Goal: Information Seeking & Learning: Learn about a topic

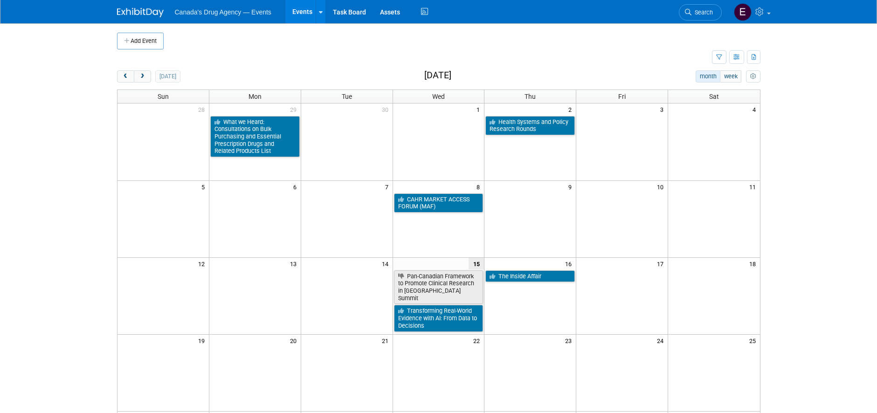
click at [844, 199] on body "Canada's Drug Agency — Events Events Add Event Bulk Upload Events Shareable Eve…" at bounding box center [438, 206] width 877 height 413
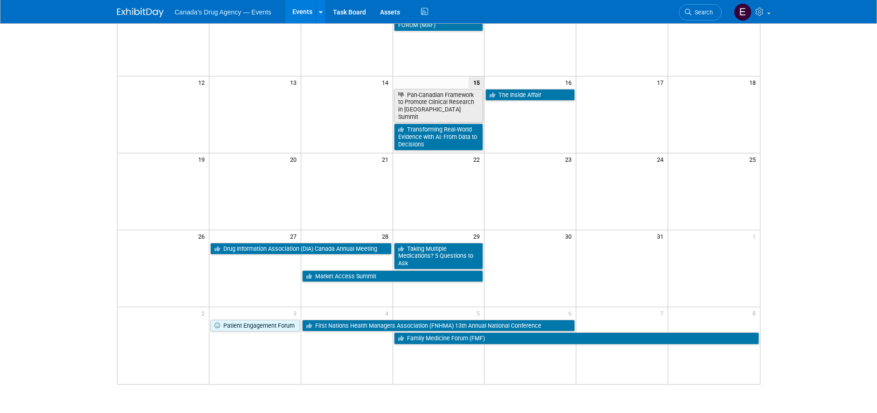
scroll to position [187, 0]
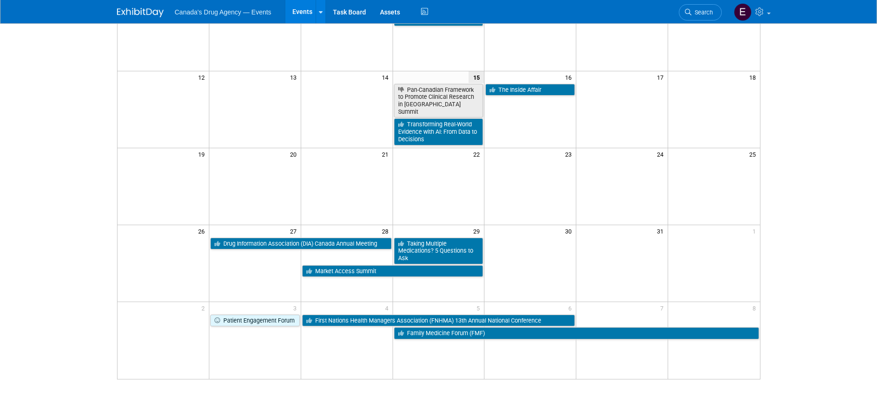
click at [69, 142] on body "Canada's Drug Agency — Events Events Add Event Bulk Upload Events Shareable Eve…" at bounding box center [438, 19] width 877 height 413
click at [42, 196] on body "Canada's Drug Agency — Events Events Add Event Bulk Upload Events Shareable Eve…" at bounding box center [438, 19] width 877 height 413
drag, startPoint x: 49, startPoint y: 260, endPoint x: 46, endPoint y: 265, distance: 6.1
click at [49, 227] on html "Canada's Drug Agency — Events Events Add Event Bulk Upload Events Shareable Eve…" at bounding box center [438, 19] width 877 height 413
click at [809, 200] on body "Canada's Drug Agency — Events Events Add Event Bulk Upload Events Shareable Eve…" at bounding box center [438, 19] width 877 height 413
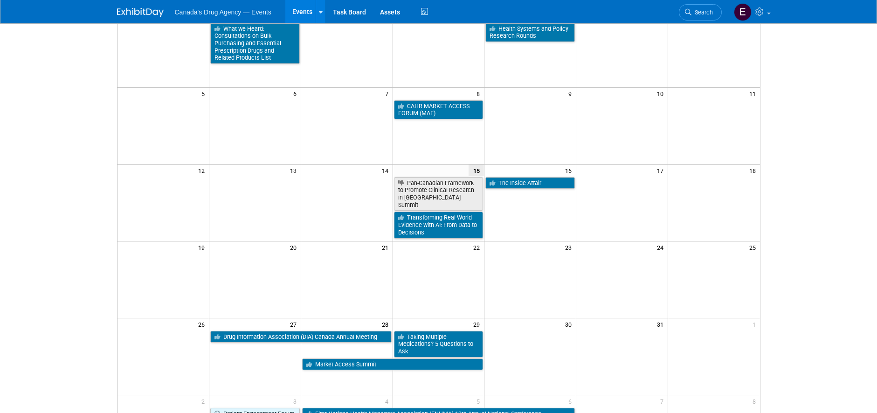
scroll to position [47, 0]
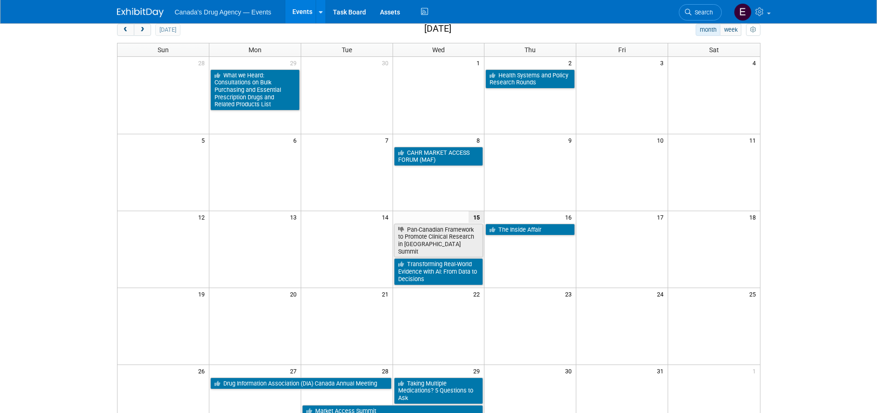
click at [42, 61] on body "Canada's Drug Agency — Events Events Add Event Bulk Upload Events Shareable Eve…" at bounding box center [438, 159] width 877 height 413
click at [45, 72] on body "Canada's Drug Agency — Events Events Add Event Bulk Upload Events Shareable Eve…" at bounding box center [438, 159] width 877 height 413
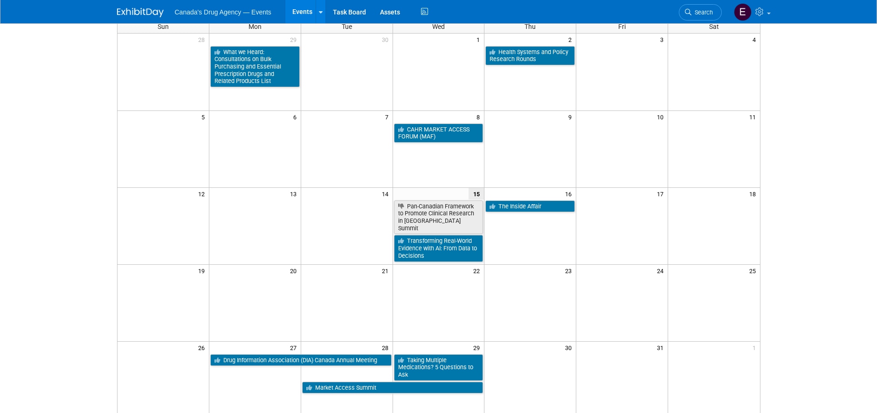
scroll to position [0, 0]
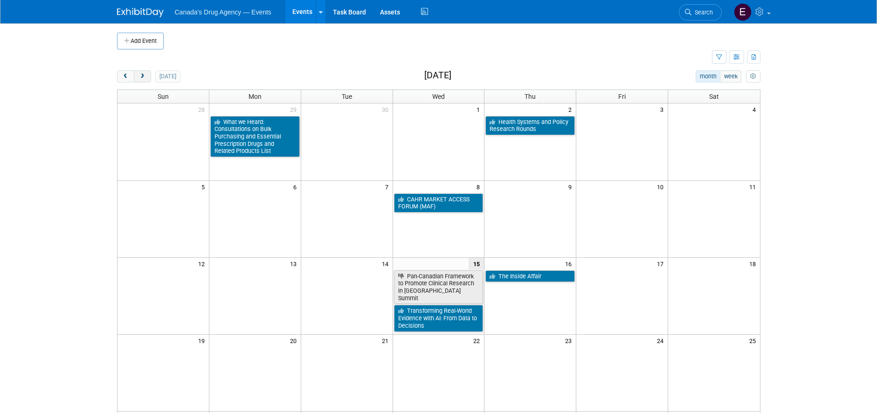
click at [143, 79] on span "next" at bounding box center [142, 77] width 7 height 6
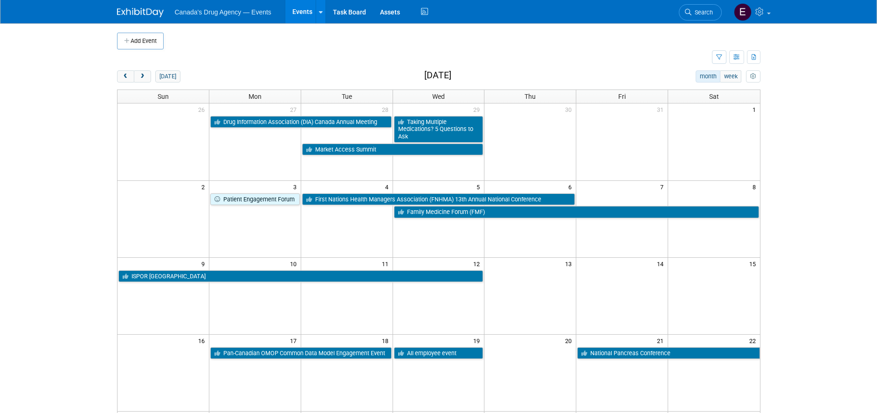
click at [63, 188] on body "Canada's Drug Agency — Events Events Add Event Bulk Upload Events Shareable Eve…" at bounding box center [438, 206] width 877 height 413
click at [86, 68] on body "Canada's Drug Agency — Events Events Add Event Bulk Upload Events Shareable Eve…" at bounding box center [438, 206] width 877 height 413
click at [142, 77] on span "next" at bounding box center [142, 77] width 7 height 6
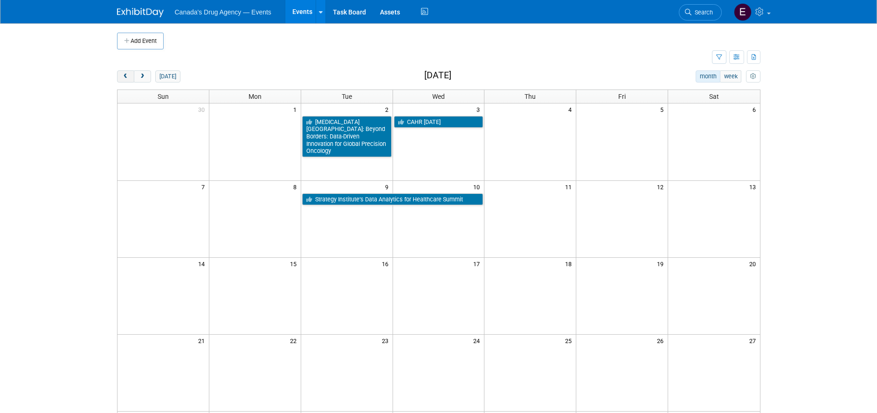
click at [125, 71] on button "prev" at bounding box center [125, 76] width 17 height 12
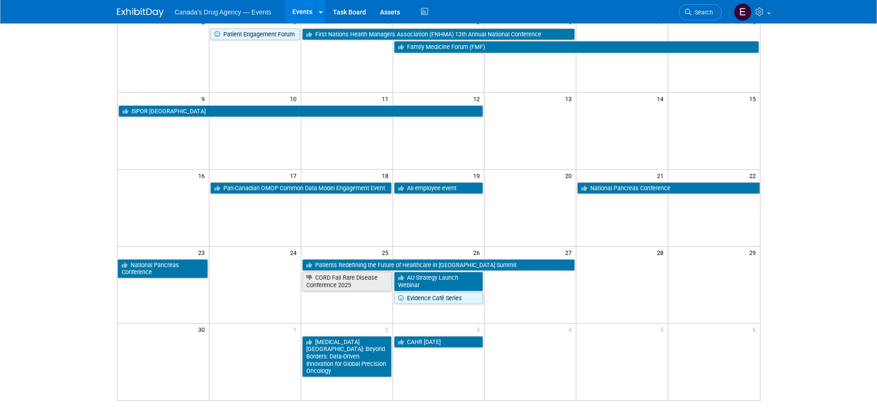
scroll to position [187, 0]
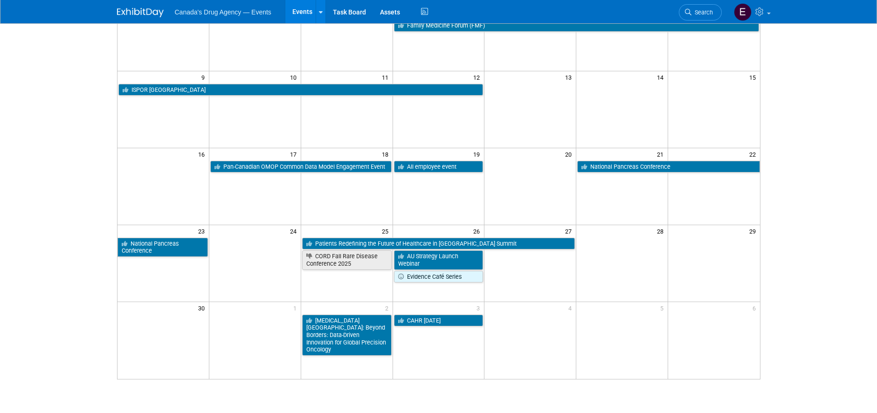
click at [870, 158] on body "Canada's Drug Agency — Events Events Add Event Bulk Upload Events Shareable Eve…" at bounding box center [438, 19] width 877 height 413
click at [33, 216] on body "Canada's Drug Agency — Events Events Add Event Bulk Upload Events Shareable Eve…" at bounding box center [438, 19] width 877 height 413
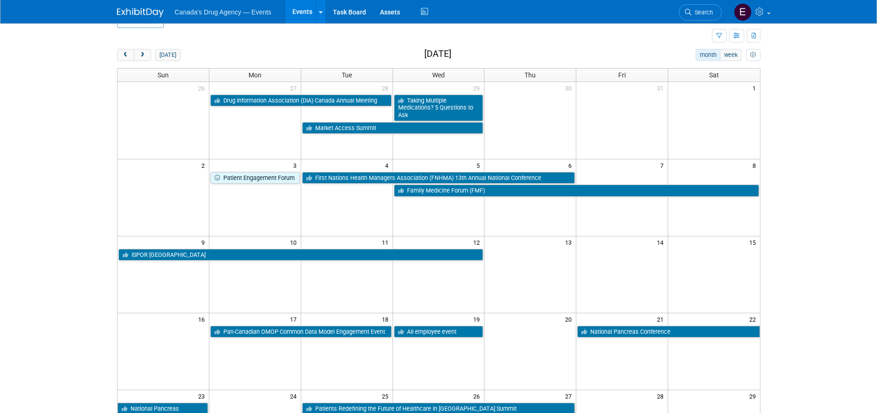
scroll to position [0, 0]
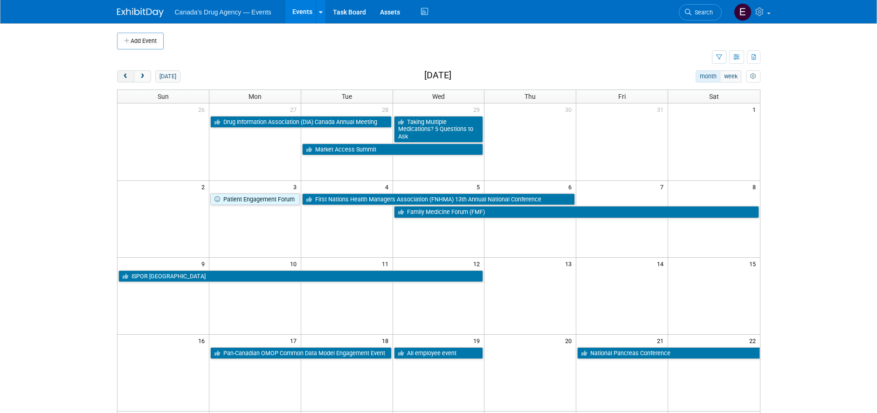
click at [121, 77] on button "prev" at bounding box center [125, 76] width 17 height 12
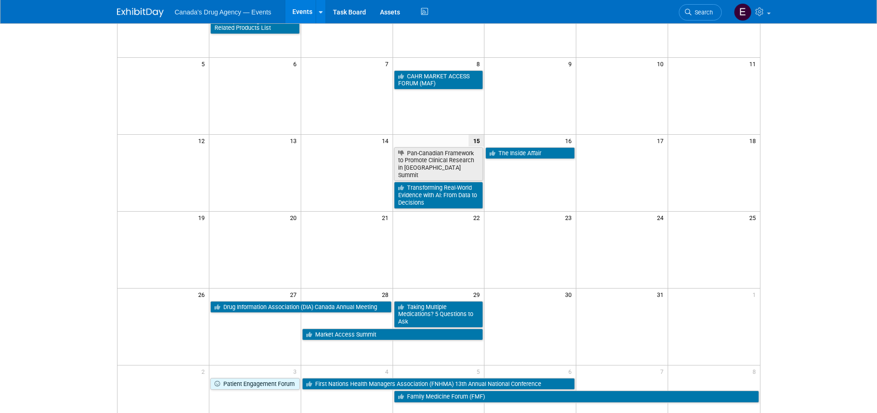
scroll to position [187, 0]
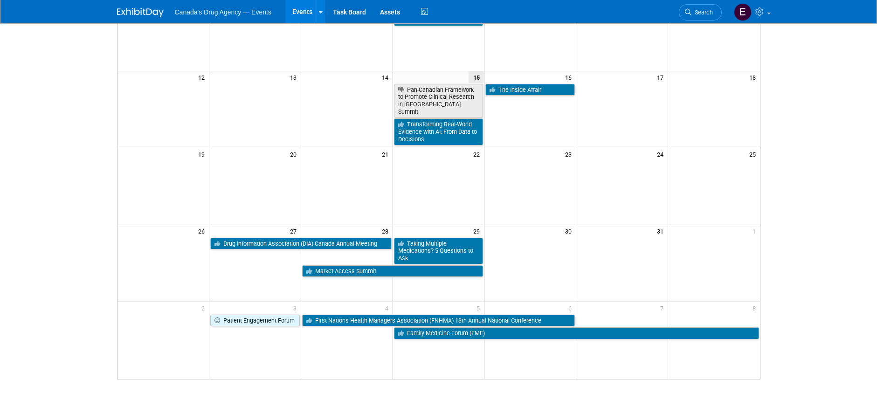
click at [73, 96] on body "Canada's Drug Agency — Events Events Add Event Bulk Upload Events Shareable Eve…" at bounding box center [438, 19] width 877 height 413
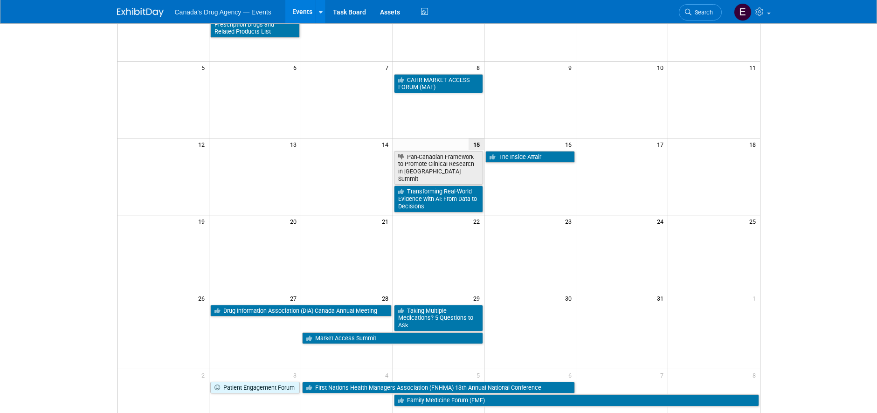
scroll to position [47, 0]
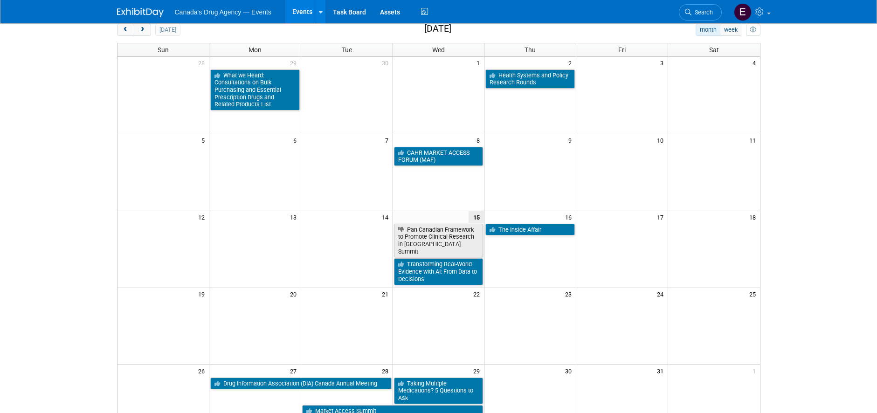
click at [111, 120] on div "Add Event New Event Duplicate Event Warning There is another event in your work…" at bounding box center [439, 258] width 658 height 562
drag, startPoint x: 141, startPoint y: 31, endPoint x: 135, endPoint y: 38, distance: 9.3
click at [141, 31] on span "next" at bounding box center [142, 30] width 7 height 6
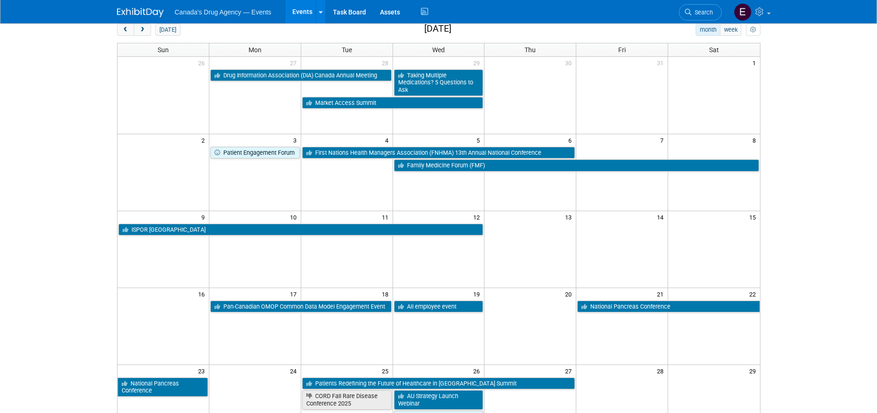
click at [64, 156] on body "Canada's Drug Agency — Events Events Add Event Bulk Upload Events Shareable Eve…" at bounding box center [438, 159] width 877 height 413
drag, startPoint x: 75, startPoint y: 262, endPoint x: 82, endPoint y: 238, distance: 24.8
click at [75, 262] on body "Canada's Drug Agency — Events Events Add Event Bulk Upload Events Shareable Eve…" at bounding box center [438, 159] width 877 height 413
click at [125, 28] on span "prev" at bounding box center [125, 30] width 7 height 6
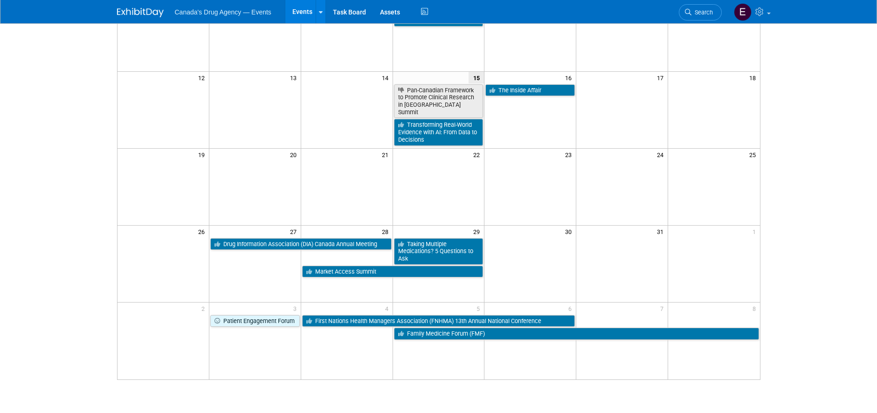
scroll to position [187, 0]
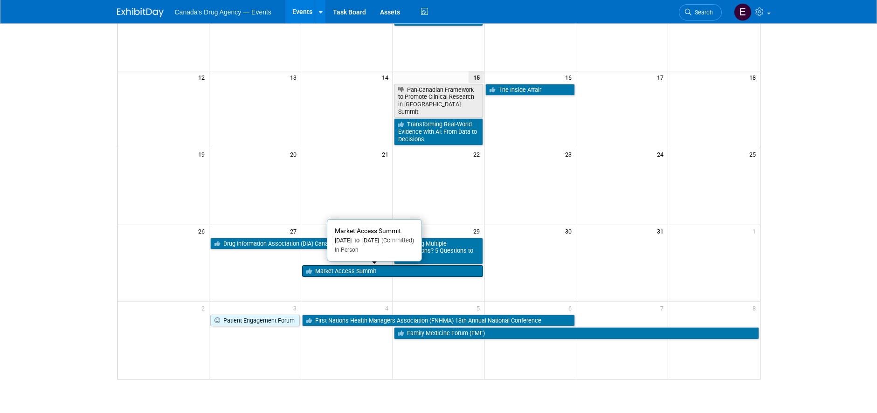
click at [376, 269] on link "Market Access Summit" at bounding box center [392, 271] width 181 height 12
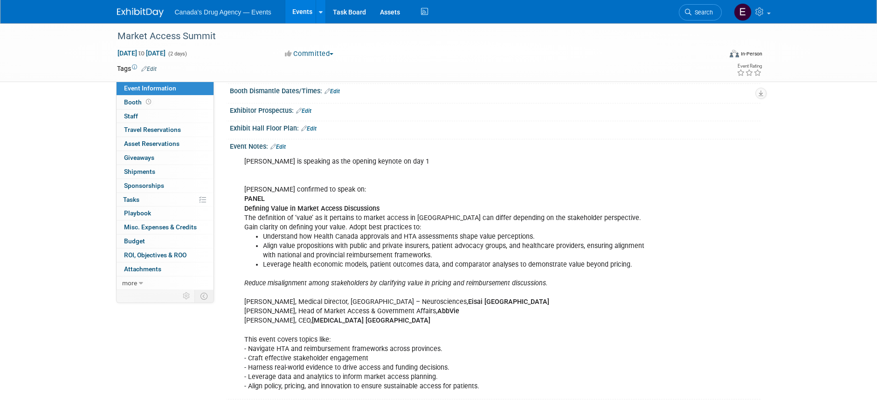
click at [381, 251] on li "Align value propositions with public and private insurers, patient advocacy gro…" at bounding box center [458, 251] width 390 height 19
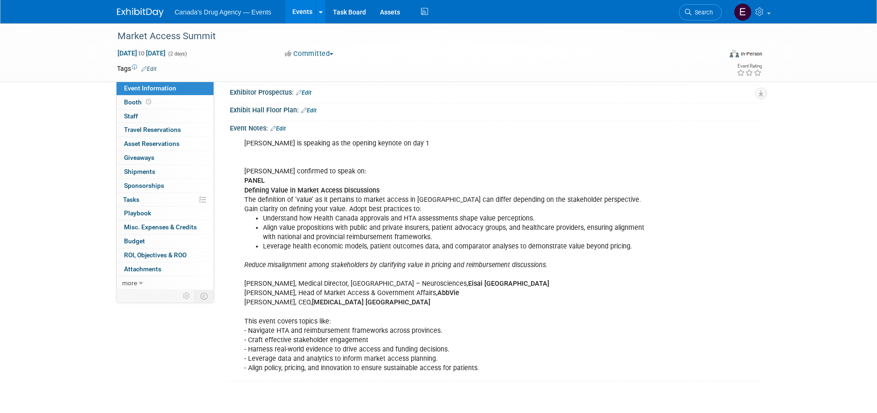
scroll to position [187, 0]
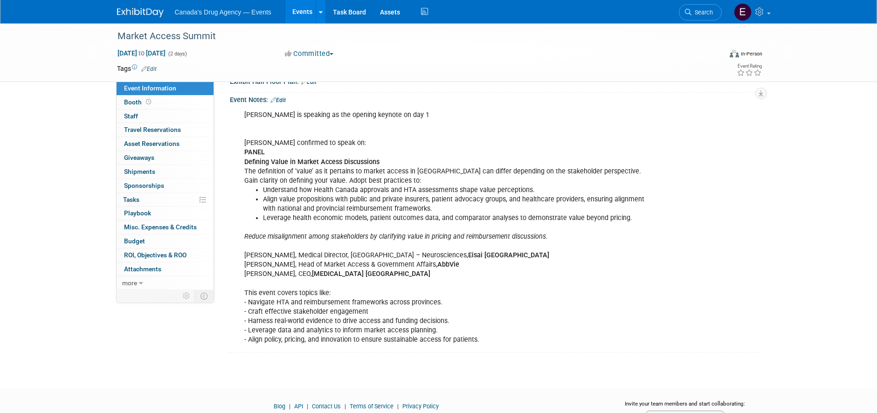
click at [553, 219] on li "Leverage health economic models, patient outcomes data, and comparator analyses…" at bounding box center [458, 218] width 390 height 9
drag, startPoint x: 340, startPoint y: 224, endPoint x: 348, endPoint y: 218, distance: 9.9
click at [340, 224] on div "Suzanne is speaking as the opening keynote on day 1 Farah confirmed to speak on…" at bounding box center [448, 228] width 420 height 244
click at [318, 260] on div "Suzanne is speaking as the opening keynote on day 1 Farah confirmed to speak on…" at bounding box center [448, 228] width 420 height 244
drag, startPoint x: 379, startPoint y: 240, endPoint x: 373, endPoint y: 233, distance: 8.9
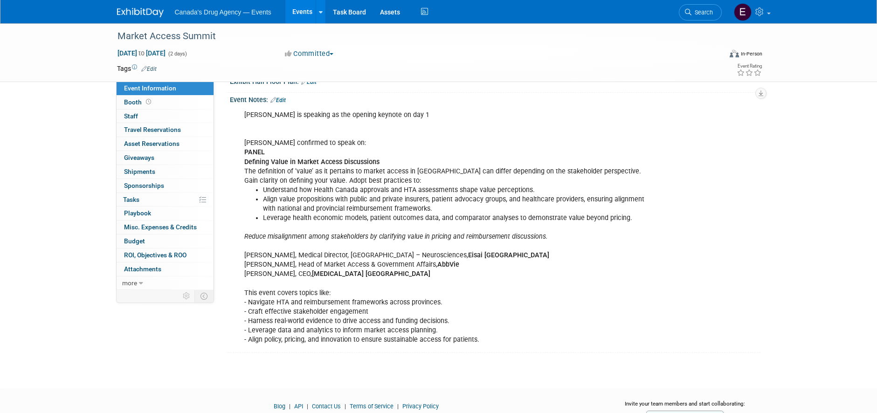
click at [373, 233] on icon "Reduce misalignment among stakeholders by clarifying value in pricing and reimb…" at bounding box center [396, 237] width 304 height 8
click at [141, 15] on img at bounding box center [140, 12] width 47 height 9
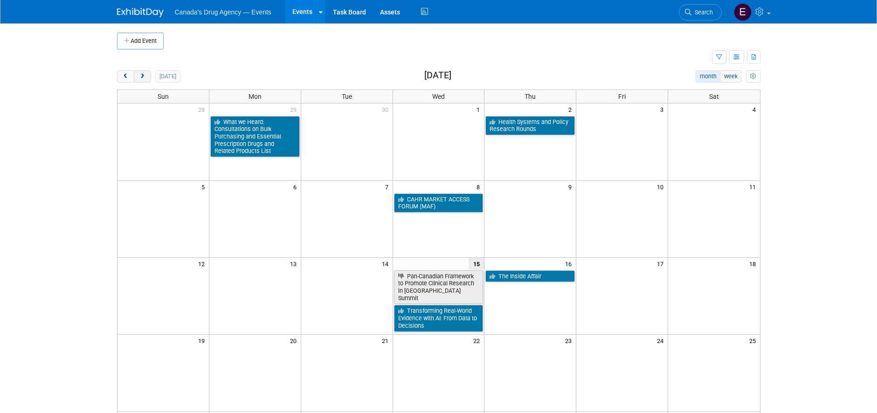
click at [142, 80] on button "next" at bounding box center [142, 76] width 17 height 12
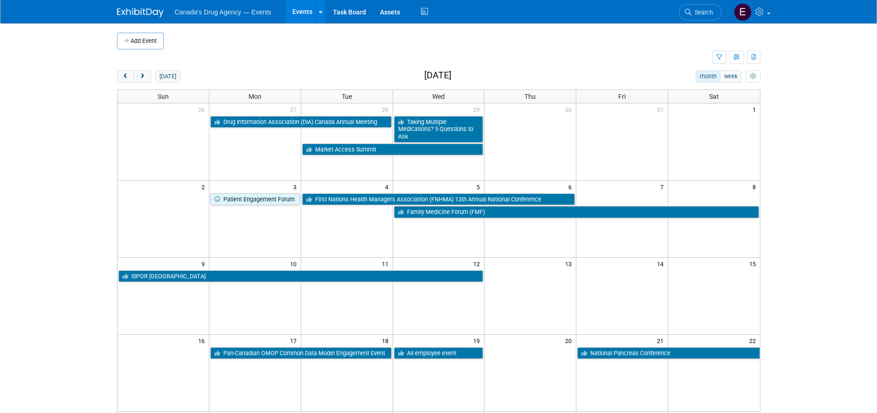
click at [839, 178] on body "Canada's Drug Agency — Events Events Add Event Bulk Upload Events Shareable Eve…" at bounding box center [438, 206] width 877 height 413
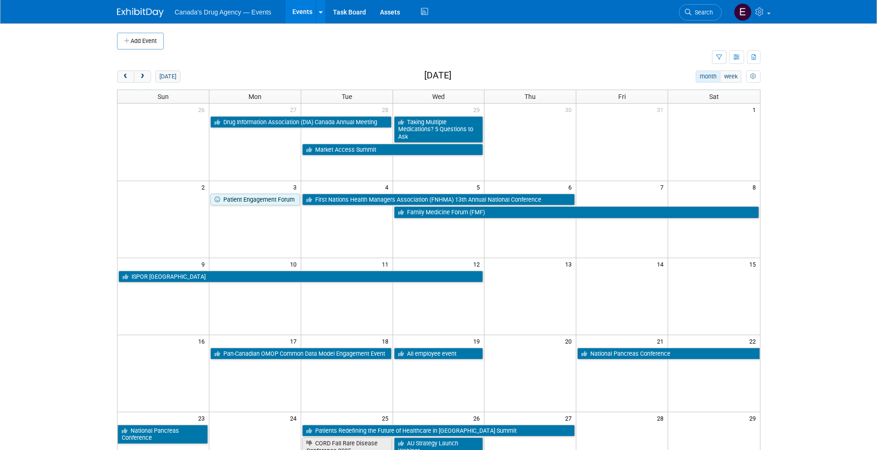
click at [815, 272] on body "Canada's Drug Agency — Events Events Add Event Bulk Upload Events Shareable Eve…" at bounding box center [438, 225] width 877 height 450
click at [843, 171] on body "Canada's Drug Agency — Events Events Add Event Bulk Upload Events Shareable Eve…" at bounding box center [438, 225] width 877 height 450
click at [829, 147] on body "Canada's Drug Agency — Events Events Add Event Bulk Upload Events Shareable Eve…" at bounding box center [438, 225] width 877 height 450
click at [844, 221] on body "Canada's Drug Agency — Events Events Add Event Bulk Upload Events Shareable Eve…" at bounding box center [438, 225] width 877 height 450
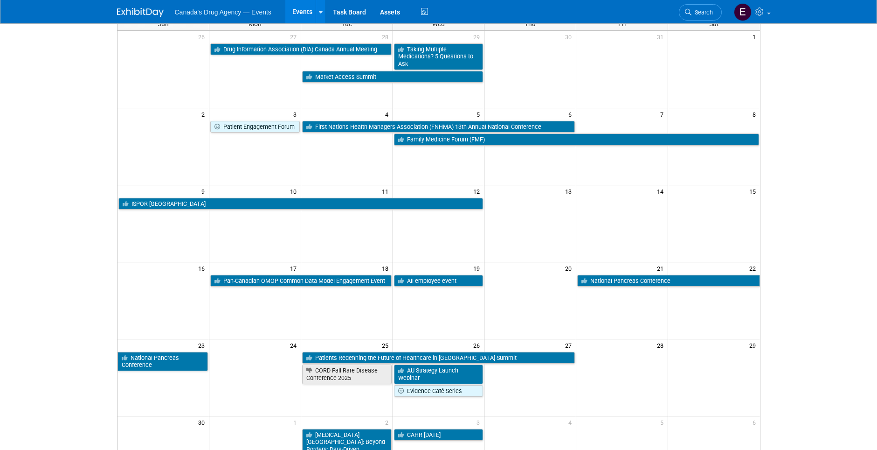
scroll to position [93, 0]
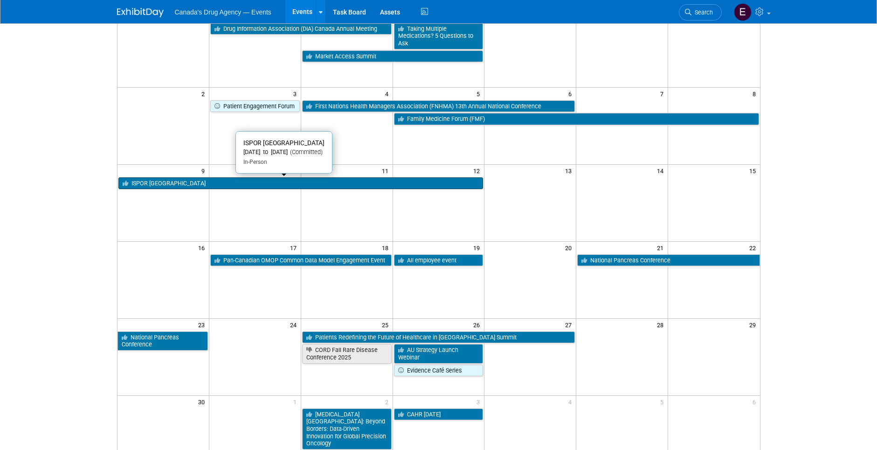
click at [144, 177] on link "ISPOR [GEOGRAPHIC_DATA]" at bounding box center [300, 183] width 365 height 12
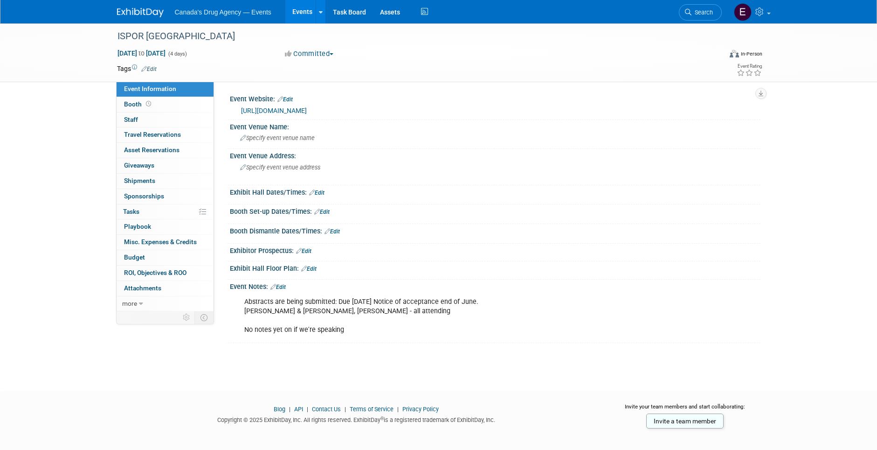
click at [350, 325] on div "Abstracts are being submitted: Due June 6th Notice of acceptance end of June. N…" at bounding box center [448, 315] width 420 height 47
click at [50, 61] on div "ISPOR Scotland Nov 9, 2025 to Nov 12, 2025 (4 days) Nov 9, 2025 to Nov 12, 2025…" at bounding box center [438, 52] width 877 height 59
click at [33, 268] on div "ISPOR Scotland Nov 9, 2025 to Nov 12, 2025 (4 days) Nov 9, 2025 to Nov 12, 2025…" at bounding box center [438, 198] width 877 height 351
click at [125, 12] on img at bounding box center [140, 12] width 47 height 9
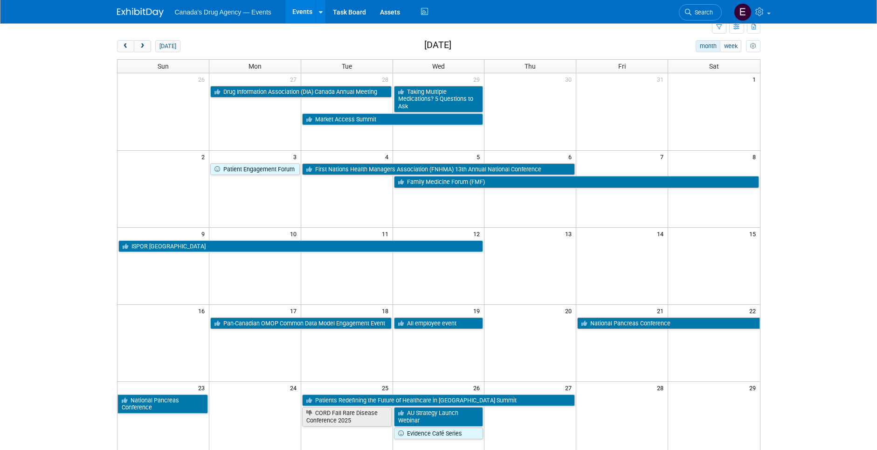
scroll to position [47, 0]
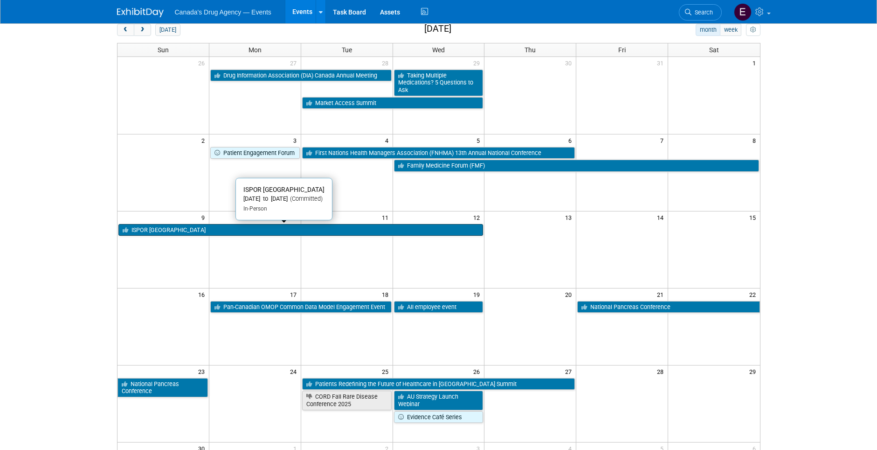
click at [146, 233] on link "ISPOR [GEOGRAPHIC_DATA]" at bounding box center [300, 230] width 365 height 12
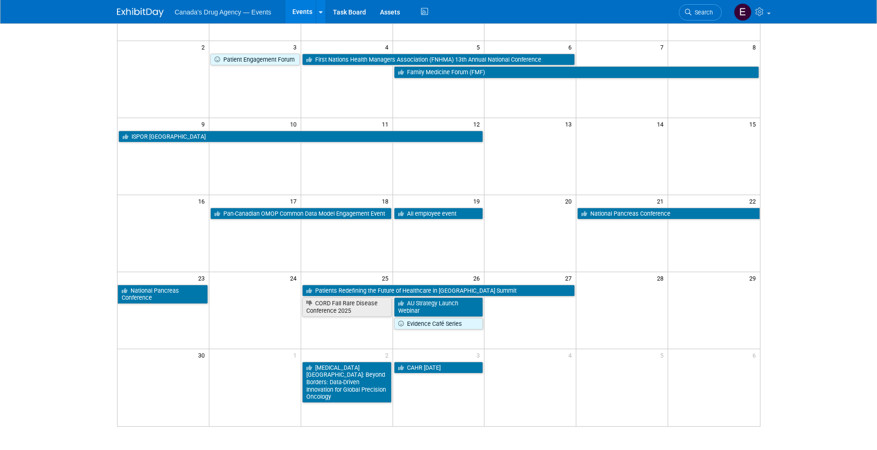
scroll to position [187, 0]
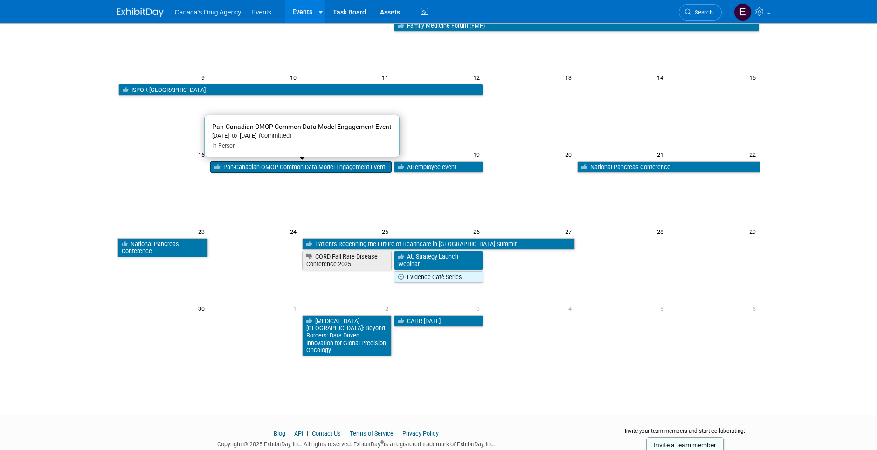
click at [295, 165] on link "Pan-Canadian OMOP Common Data Model Engagement Event" at bounding box center [300, 167] width 181 height 12
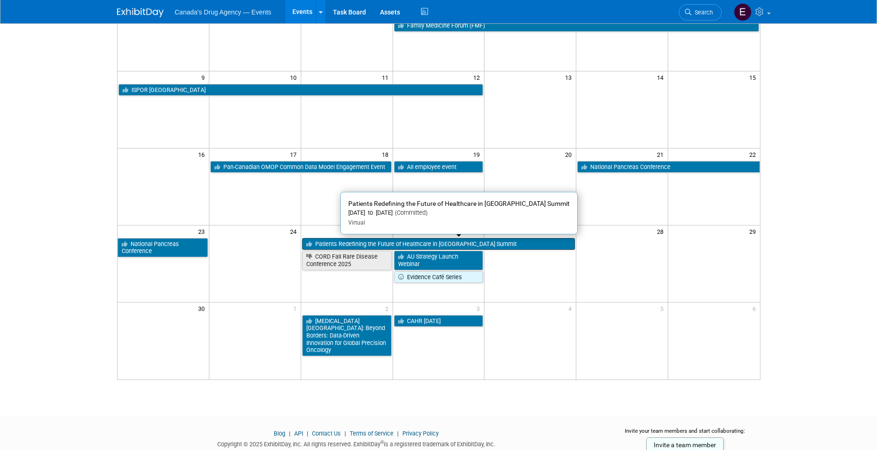
click at [507, 246] on link "Patients Redefining the Future of Healthcare in Canada Summit" at bounding box center [438, 244] width 273 height 12
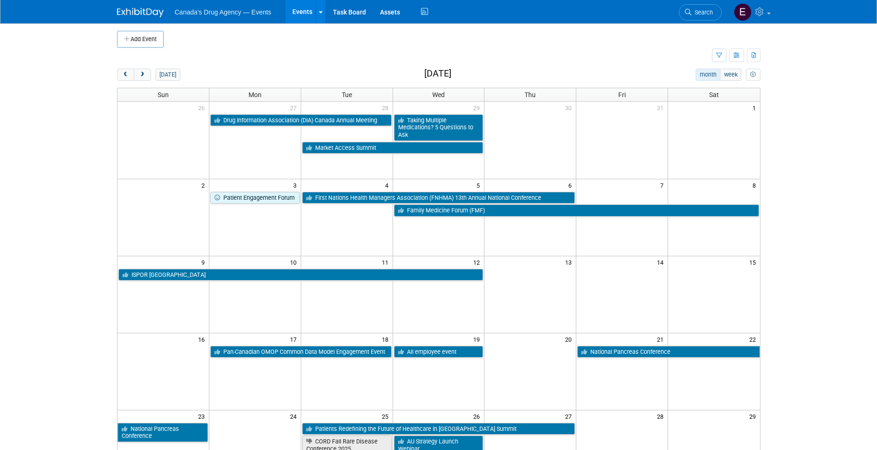
scroll to position [0, 0]
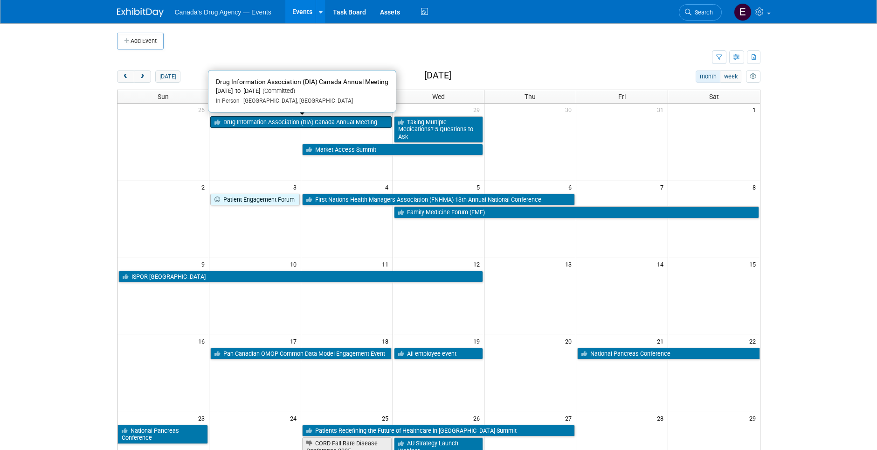
click at [242, 121] on link "Drug Information Association (DIA) Canada Annual Meeting" at bounding box center [300, 122] width 181 height 12
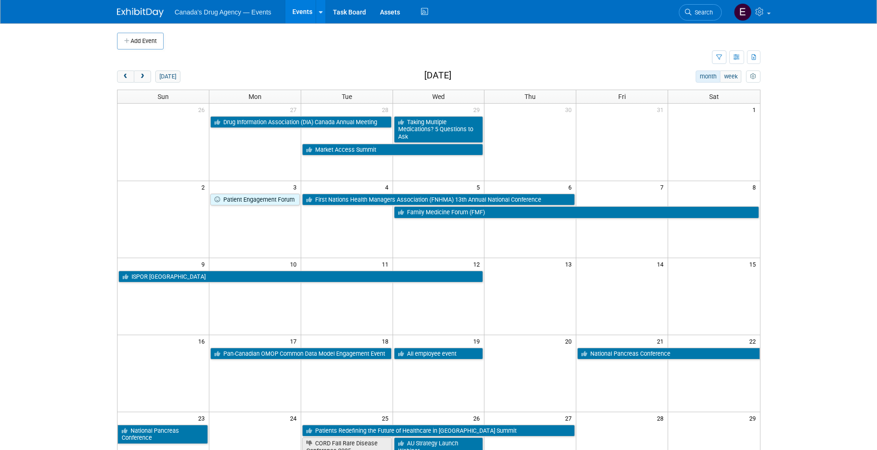
click at [43, 160] on body "Canada's Drug Agency — Events Events Add Event Bulk Upload Events Shareable Eve…" at bounding box center [438, 225] width 877 height 450
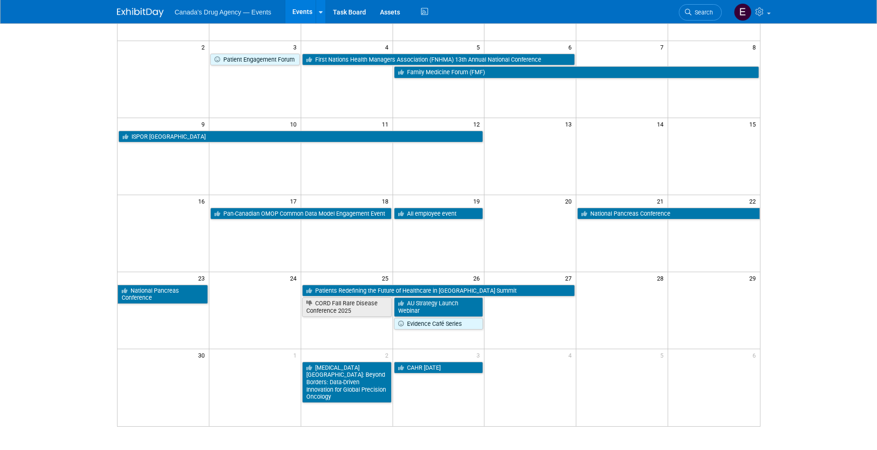
scroll to position [187, 0]
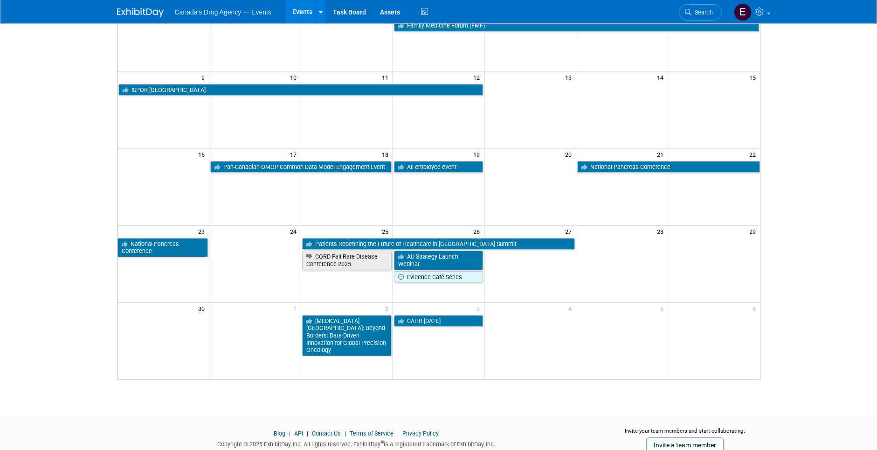
click at [546, 263] on html "Canada's Drug Agency — Events Events Add Event Bulk Upload Events Shareable Eve…" at bounding box center [438, 38] width 877 height 450
click at [432, 320] on link "CAHR [DATE]" at bounding box center [439, 321] width 90 height 12
click at [47, 263] on html "Canada's Drug Agency — Events Events Add Event Bulk Upload Events Shareable Eve…" at bounding box center [438, 38] width 877 height 450
click at [433, 322] on link "CAHR [DATE]" at bounding box center [439, 321] width 90 height 12
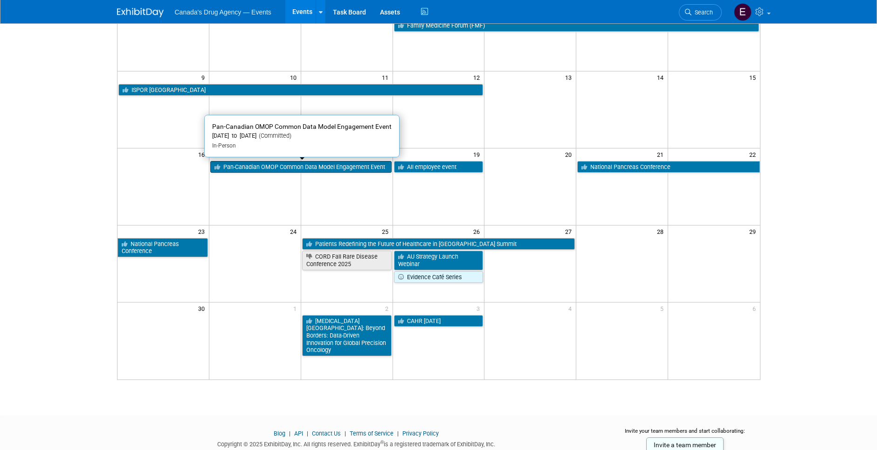
click at [255, 167] on link "Pan-Canadian OMOP Common Data Model Engagement Event" at bounding box center [300, 167] width 181 height 12
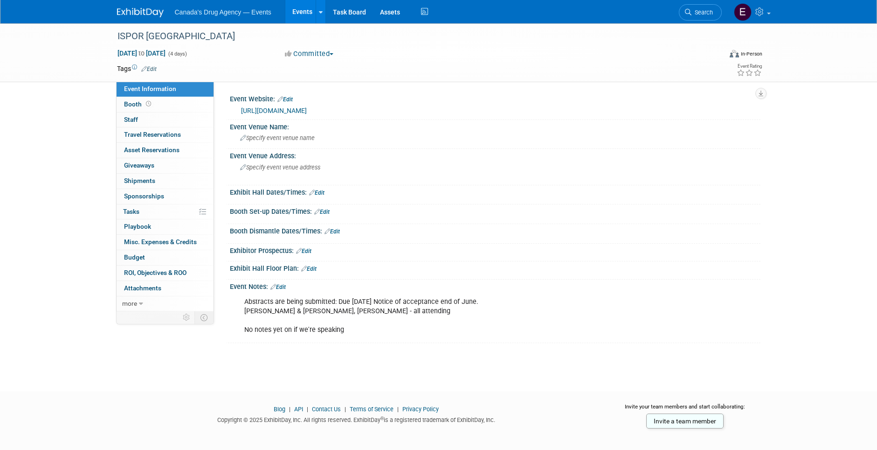
click at [337, 341] on div "Event Notes: Edit Abstracts are being submitted: Due [DATE] Notice of acceptanc…" at bounding box center [493, 311] width 535 height 64
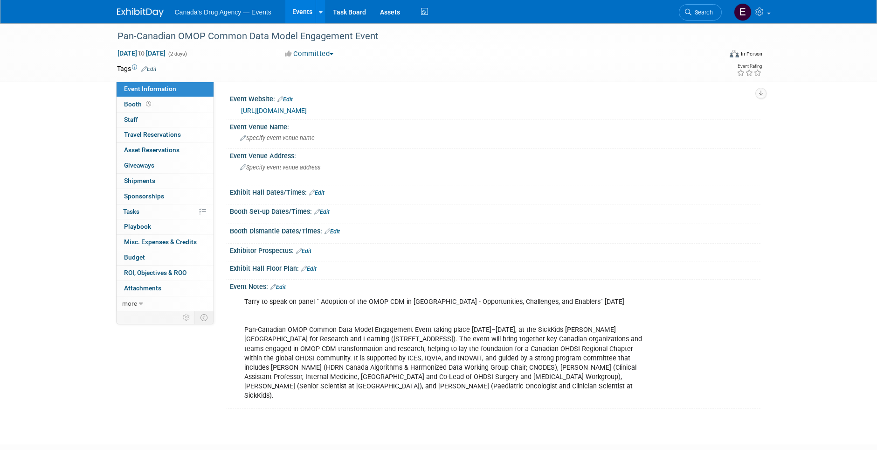
click at [332, 360] on div "Tarry to speak on panel " Adoption of the OMOP CDM in [GEOGRAPHIC_DATA] - Oppor…" at bounding box center [448, 348] width 420 height 112
click at [417, 361] on div "Tarry to speak on panel " Adoption of the OMOP CDM in [GEOGRAPHIC_DATA] - Oppor…" at bounding box center [448, 348] width 420 height 112
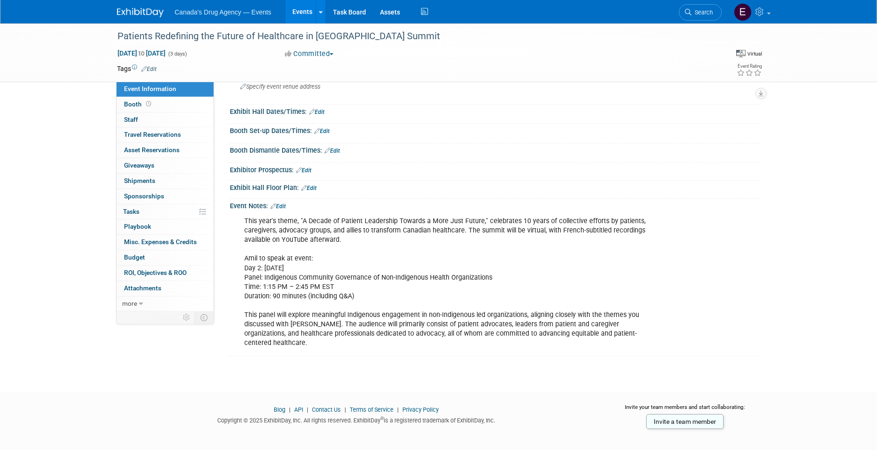
scroll to position [93, 0]
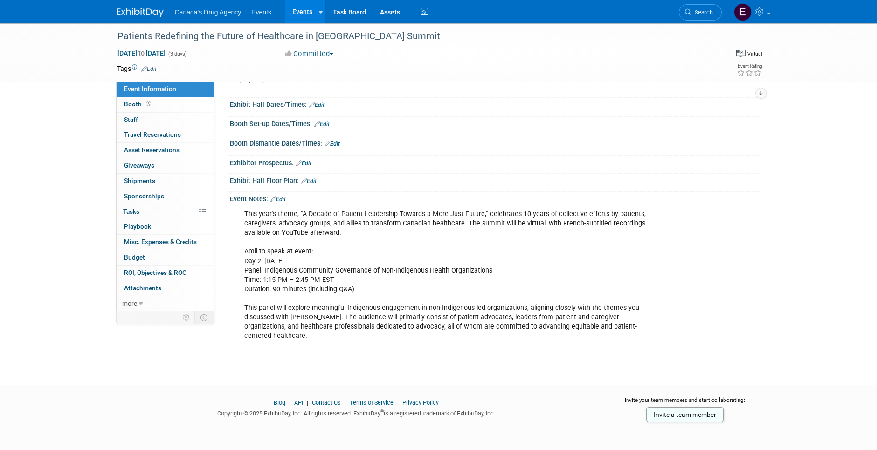
click at [448, 274] on div "This year's theme, "A Decade of Patient Leadership Towards a More Just Future,"…" at bounding box center [448, 275] width 420 height 140
click at [414, 337] on div "This year's theme, "A Decade of Patient Leadership Towards a More Just Future,"…" at bounding box center [448, 275] width 420 height 140
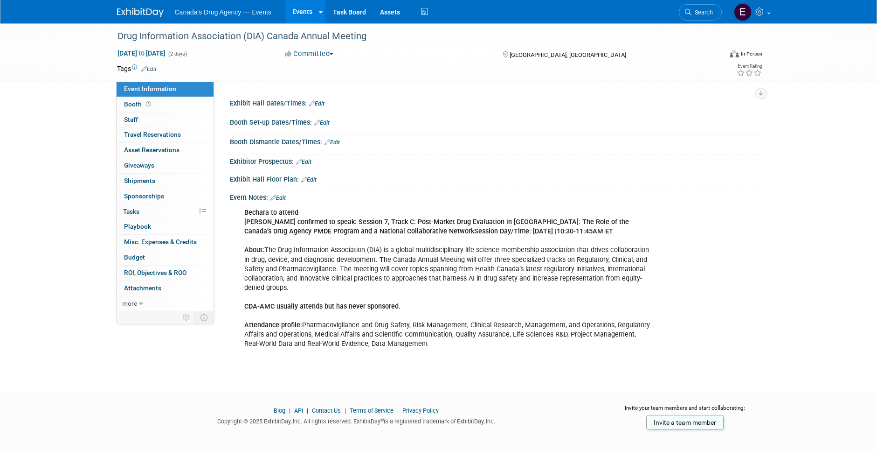
scroll to position [93, 0]
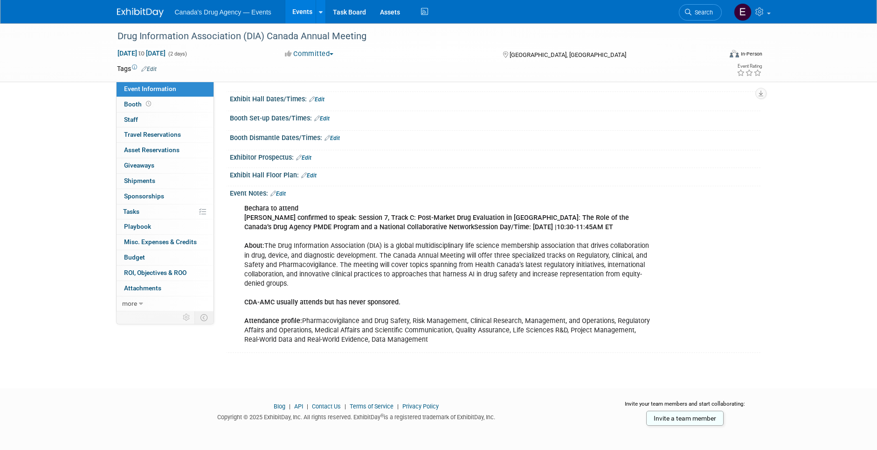
click at [459, 287] on div "Bechara to attend Terry confirmed to speak: Session 7, Track C: Post-Market Dru…" at bounding box center [448, 274] width 420 height 150
click at [384, 310] on div "Bechara to attend Terry confirmed to speak: Session 7, Track C: Post-Market Dru…" at bounding box center [448, 274] width 420 height 150
click at [270, 303] on b "CDA-AMC usually attends but has never sponsored." at bounding box center [322, 302] width 156 height 8
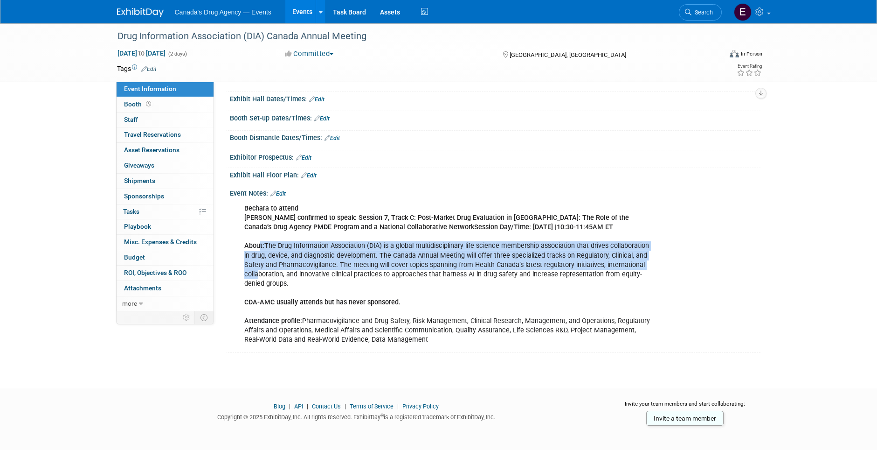
drag, startPoint x: 259, startPoint y: 247, endPoint x: 259, endPoint y: 277, distance: 30.3
click at [259, 277] on div "Bechara to attend Terry confirmed to speak: Session 7, Track C: Post-Market Dru…" at bounding box center [448, 274] width 420 height 150
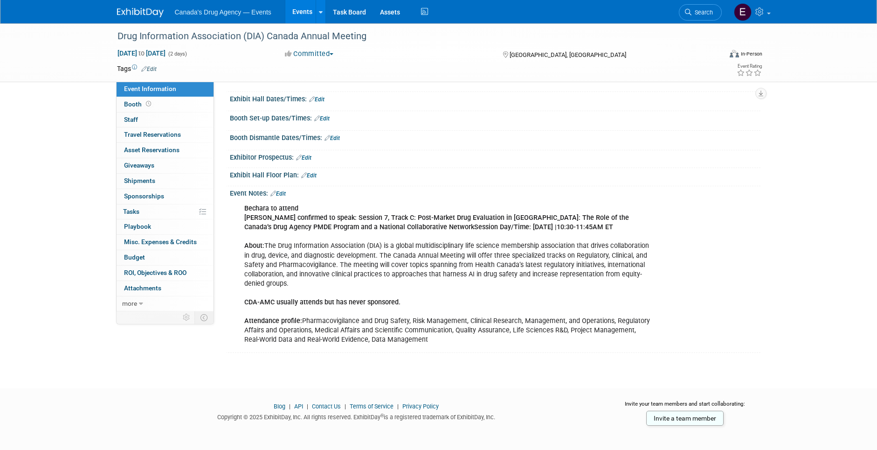
drag, startPoint x: 259, startPoint y: 277, endPoint x: 363, endPoint y: 304, distance: 107.8
click at [363, 304] on b "CDA-AMC usually attends but has never sponsored." at bounding box center [322, 302] width 156 height 8
click at [345, 296] on div "Bechara to attend Terry confirmed to speak: Session 7, Track C: Post-Market Dru…" at bounding box center [448, 274] width 420 height 150
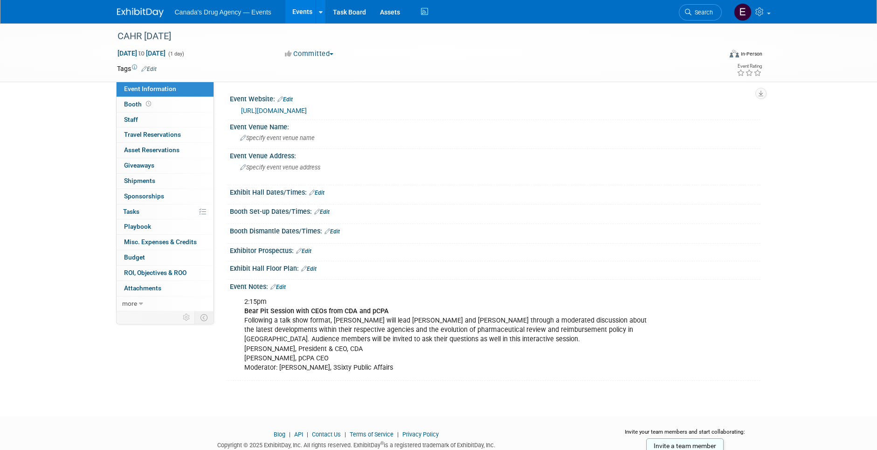
click at [340, 376] on div "2:15pm Bear Pit Session with CEOs from CDA and pCPA Following a talk show forma…" at bounding box center [448, 334] width 420 height 84
click at [381, 356] on div "2:15pm Bear Pit Session with CEOs from CDA and pCPA Following a talk show forma…" at bounding box center [448, 334] width 420 height 84
drag, startPoint x: 389, startPoint y: 370, endPoint x: 382, endPoint y: 304, distance: 66.6
click at [382, 304] on div "2:15pm Bear Pit Session with CEOs from CDA and pCPA Following a talk show forma…" at bounding box center [448, 334] width 420 height 84
click at [368, 345] on div "2:15pm Bear Pit Session with CEOs from CDA and pCPA Following a talk show forma…" at bounding box center [448, 334] width 420 height 84
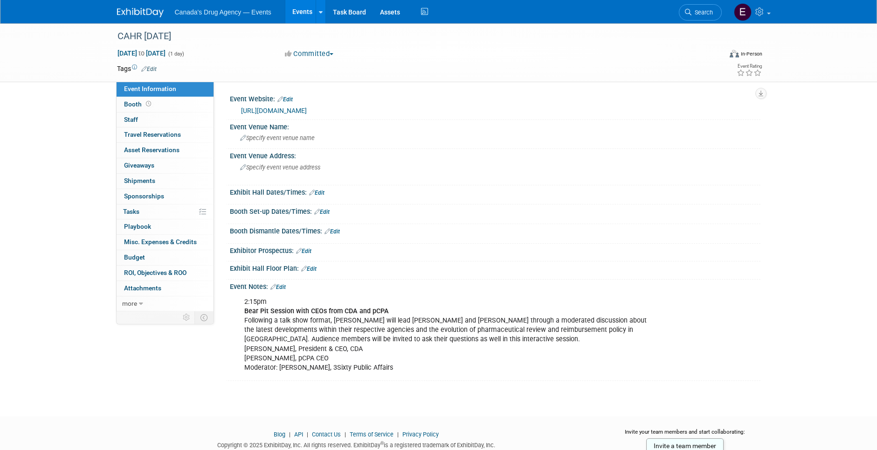
click at [360, 369] on div "2:15pm Bear Pit Session with CEOs from CDA and pCPA Following a talk show forma…" at bounding box center [448, 334] width 420 height 84
click at [434, 335] on div "2:15pm Bear Pit Session with CEOs from CDA and pCPA Following a talk show forma…" at bounding box center [448, 334] width 420 height 84
click at [328, 387] on div "CAHR [DATE] [DATE] to [DATE] (1 day) [DATE] to [DATE] Committed Committed Consi…" at bounding box center [438, 211] width 877 height 376
click at [376, 327] on div "2:15pm Bear Pit Session with CEOs from CDA and pCPA Following a talk show forma…" at bounding box center [448, 334] width 420 height 84
drag, startPoint x: 405, startPoint y: 366, endPoint x: 244, endPoint y: 310, distance: 171.3
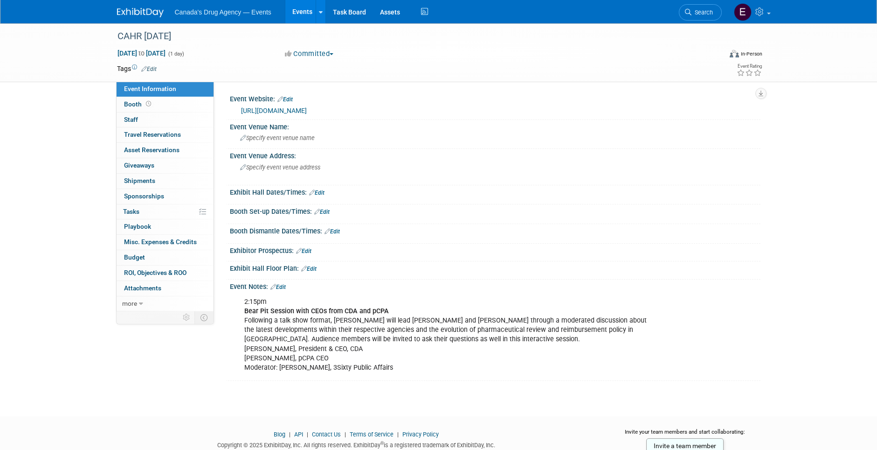
click at [244, 310] on div "2:15pm Bear Pit Session with CEOs from CDA and pCPA Following a talk show forma…" at bounding box center [448, 334] width 420 height 84
drag, startPoint x: 244, startPoint y: 310, endPoint x: 356, endPoint y: 342, distance: 117.4
click at [356, 342] on div "2:15pm Bear Pit Session with CEOs from CDA and pCPA Following a talk show forma…" at bounding box center [448, 334] width 420 height 84
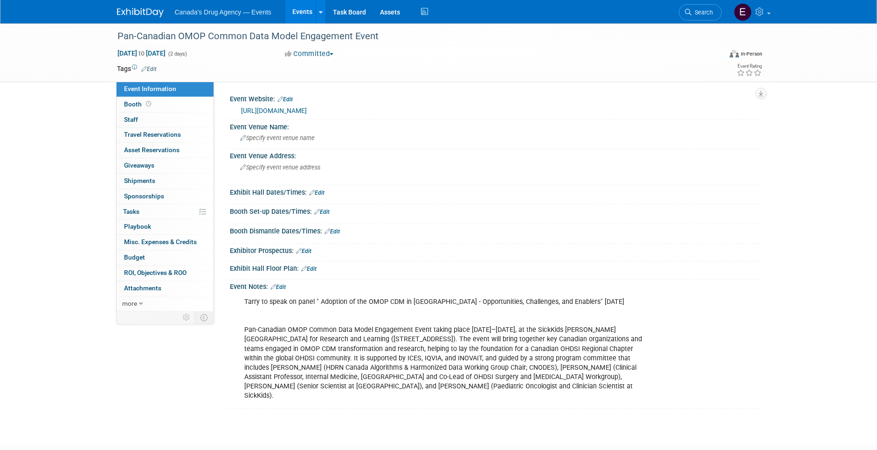
click at [329, 350] on div "Tarry to speak on panel " Adoption of the OMOP CDM in [GEOGRAPHIC_DATA] - Oppor…" at bounding box center [448, 348] width 420 height 112
click at [442, 335] on div "Tarry to speak on panel " Adoption of the OMOP CDM in Canada - Opportunities, C…" at bounding box center [448, 348] width 420 height 112
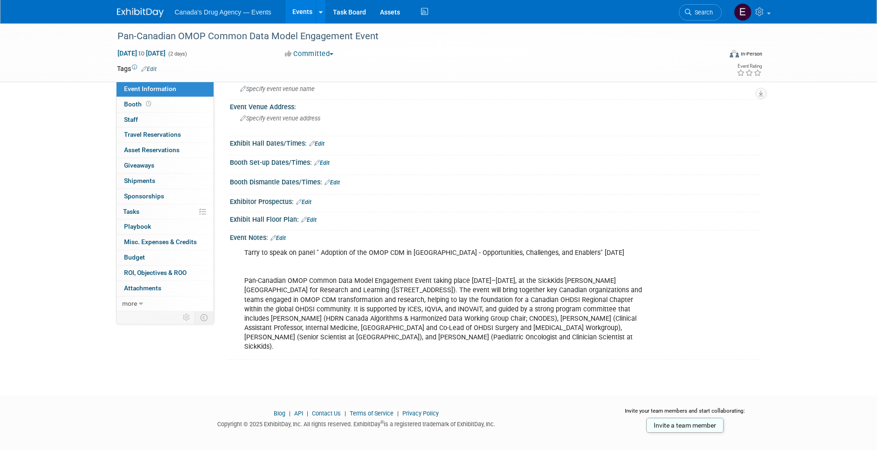
scroll to position [50, 0]
click at [317, 313] on div "Tarry to speak on panel " Adoption of the OMOP CDM in Canada - Opportunities, C…" at bounding box center [448, 298] width 420 height 112
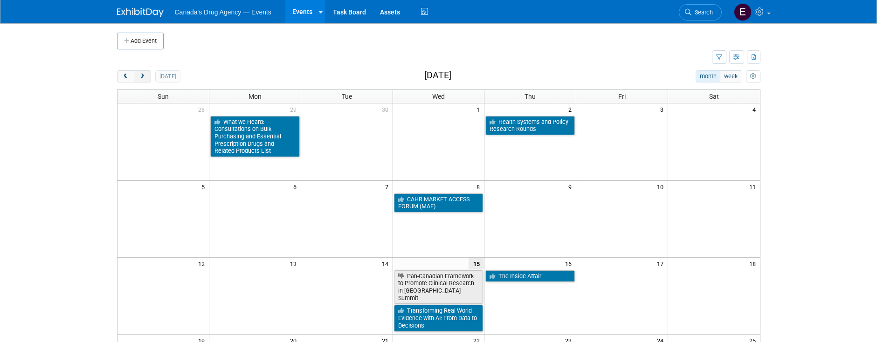
click at [136, 79] on button "next" at bounding box center [142, 76] width 17 height 12
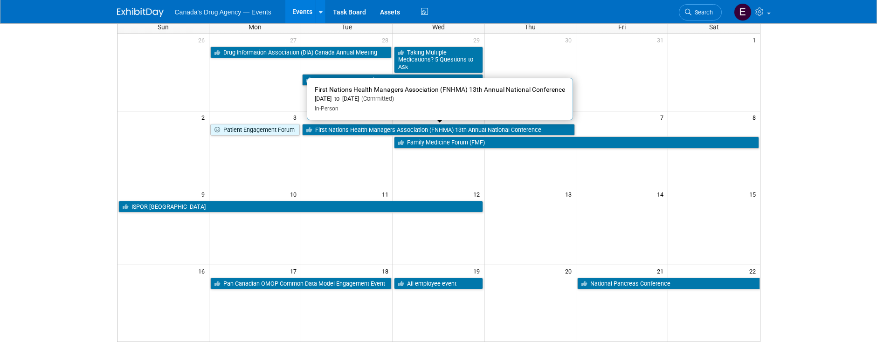
scroll to position [47, 0]
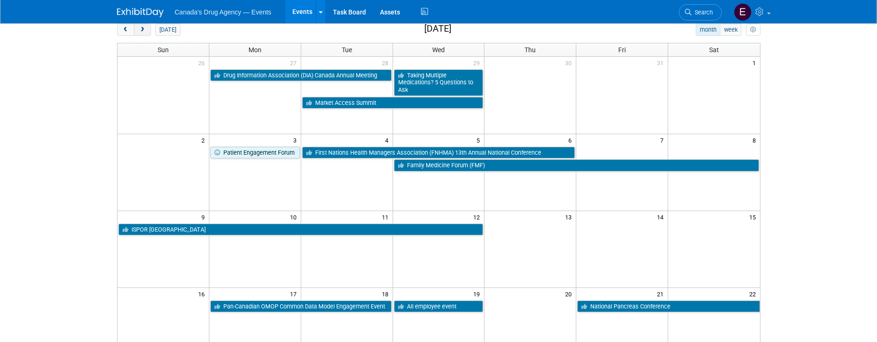
click at [148, 28] on button "next" at bounding box center [142, 30] width 17 height 12
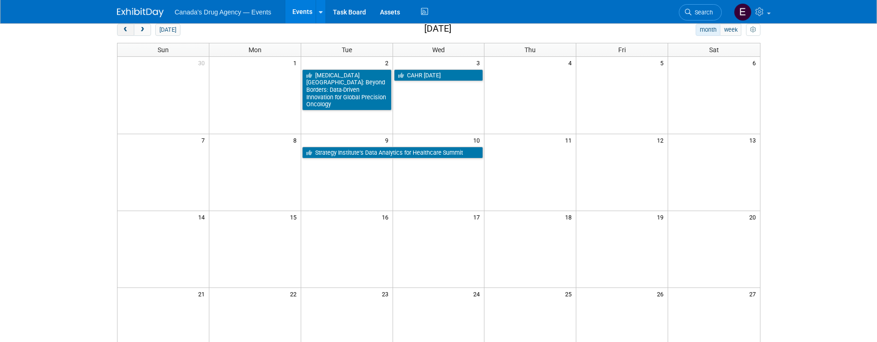
click at [122, 28] on span "prev" at bounding box center [125, 30] width 7 height 6
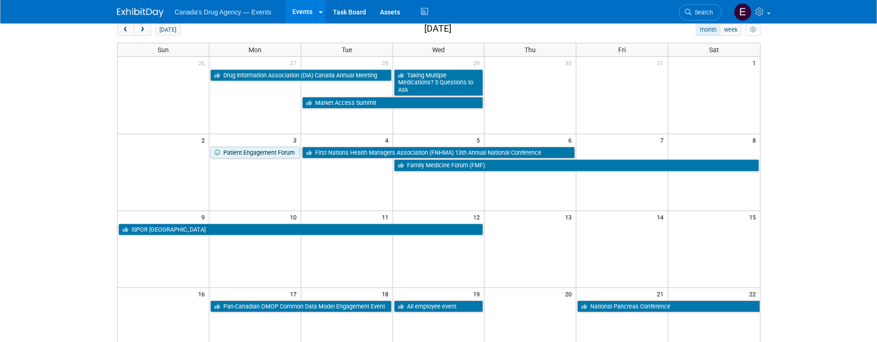
click at [29, 147] on body "Canada's Drug Agency — Events Events Add Event Bulk Upload Events Shareable Eve…" at bounding box center [438, 124] width 877 height 342
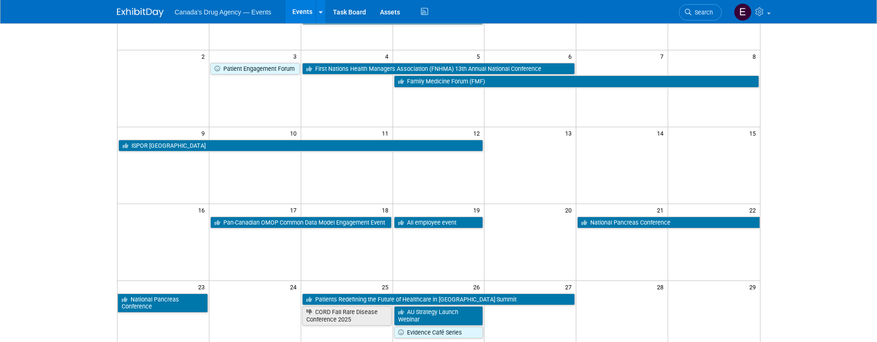
scroll to position [280, 0]
